Goal: Find specific page/section: Find specific page/section

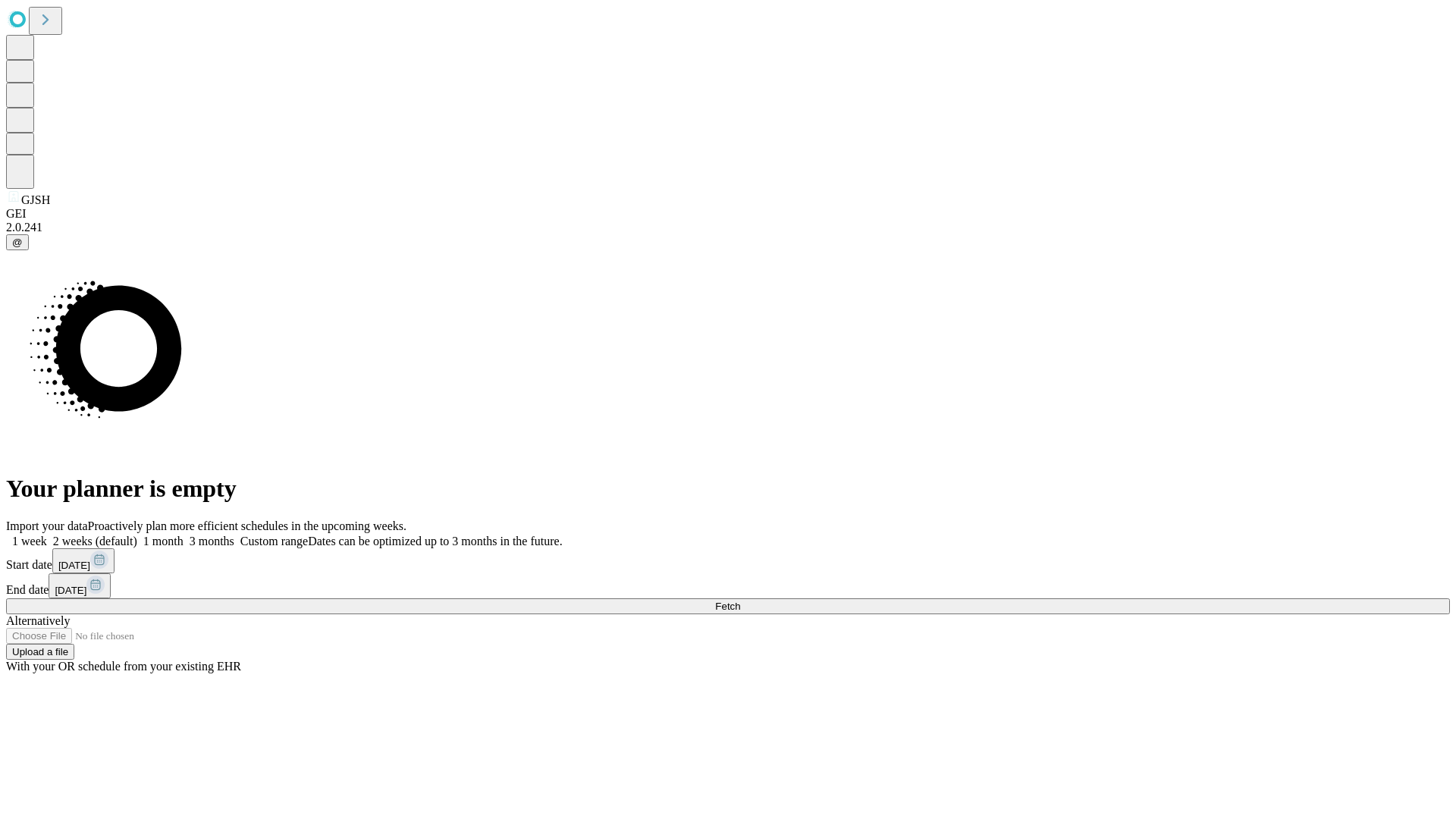
click at [1176, 598] on button "Fetch" at bounding box center [728, 606] width 1444 height 16
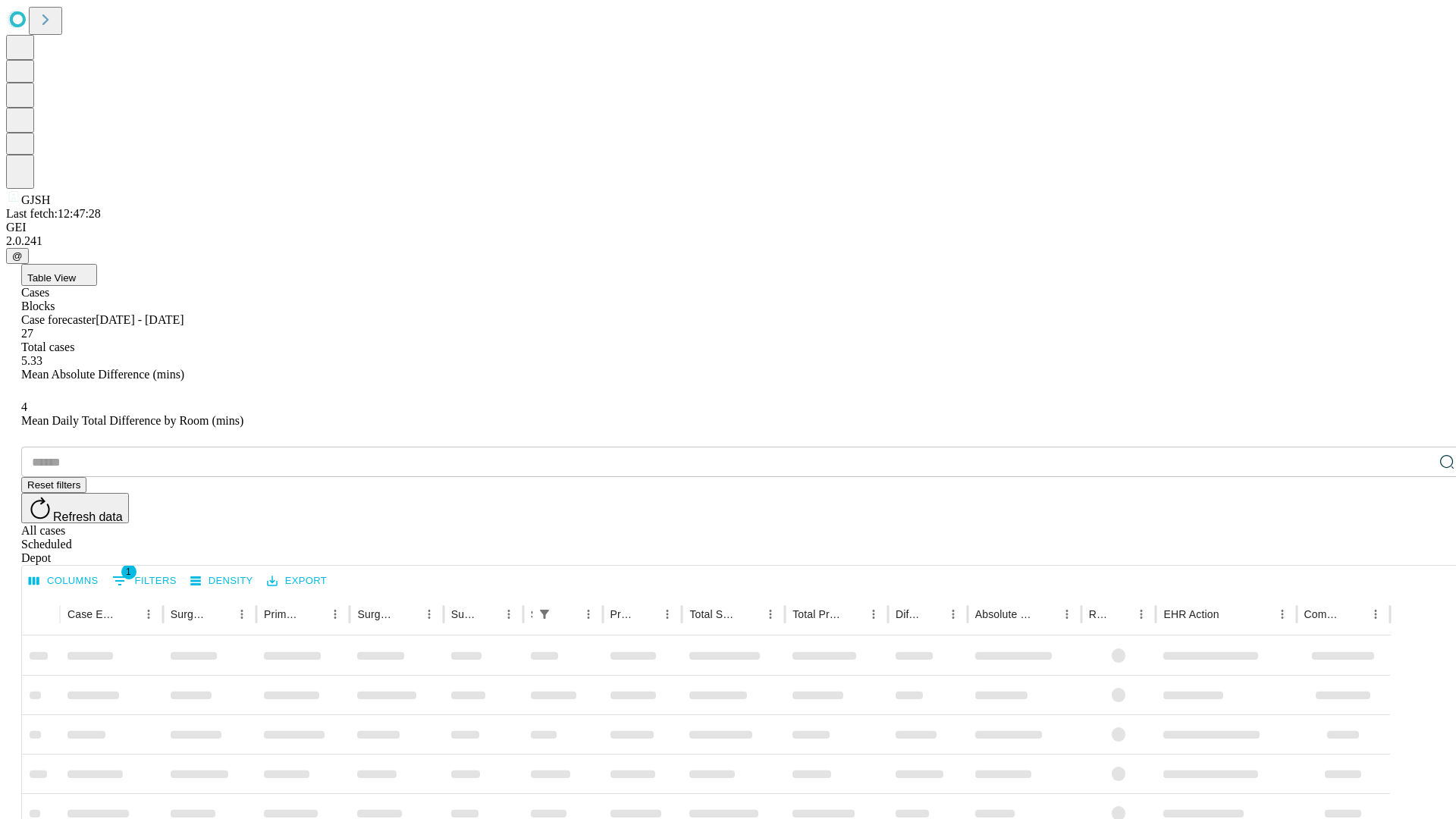
click at [76, 272] on span "Table View" at bounding box center [52, 277] width 49 height 11
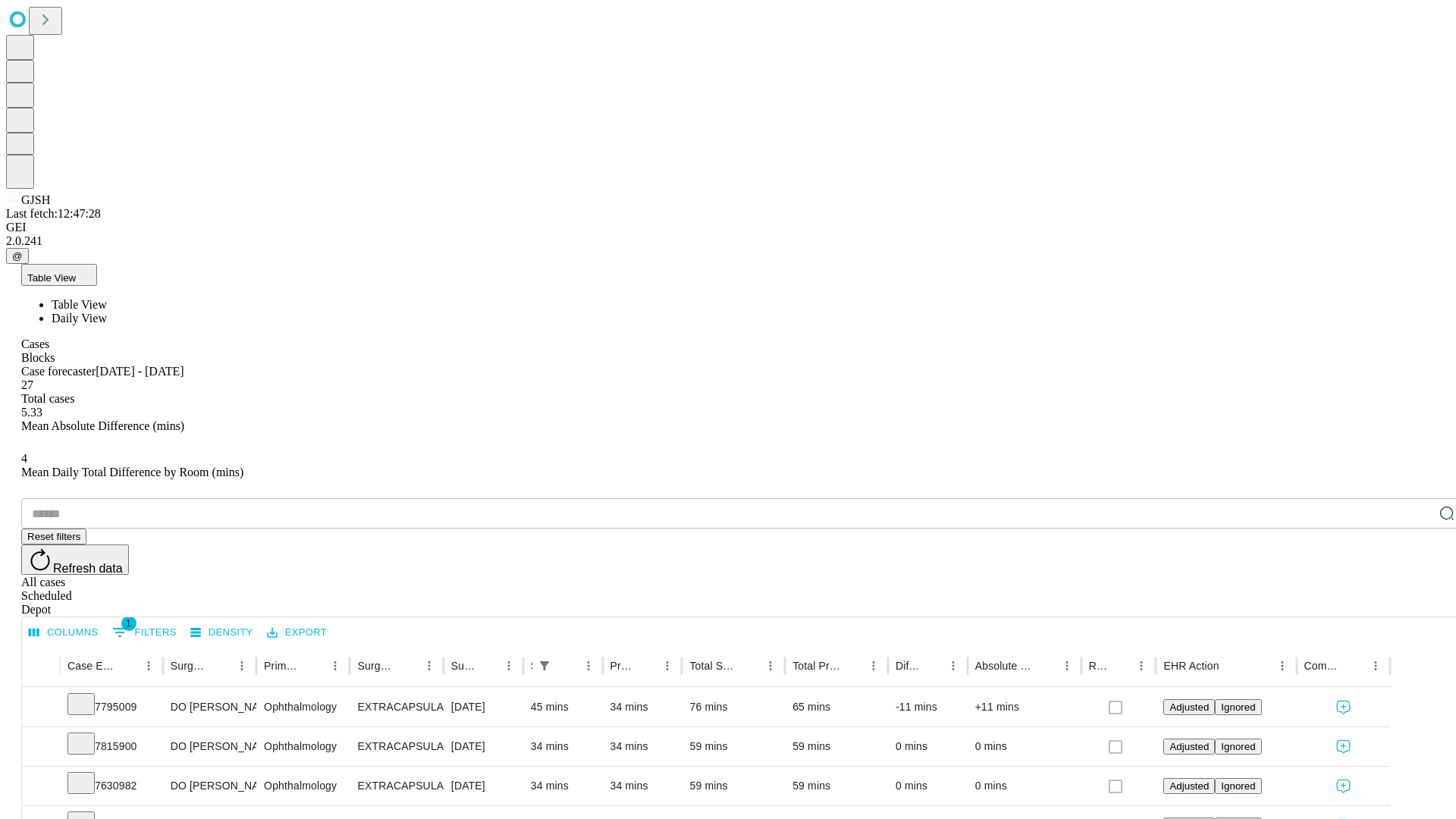
click at [107, 311] on span "Daily View" at bounding box center [79, 318] width 55 height 13
